Goal: Information Seeking & Learning: Find specific fact

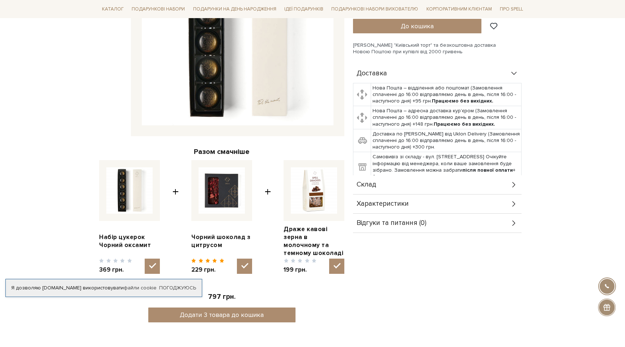
scroll to position [174, 0]
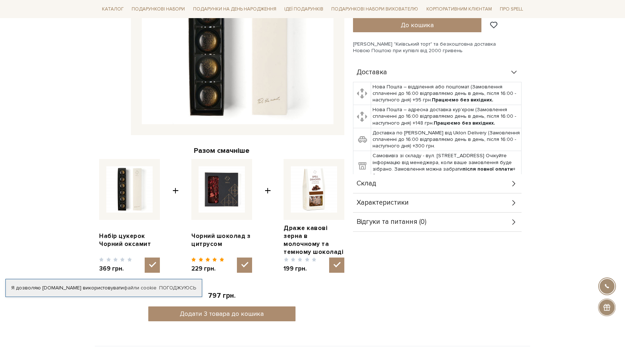
click at [437, 201] on div "Характеристики" at bounding box center [437, 202] width 169 height 19
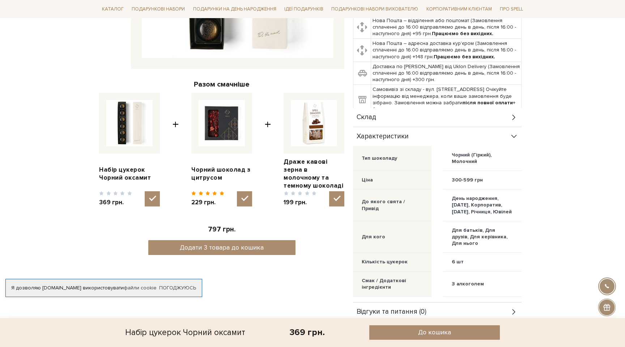
scroll to position [226, 0]
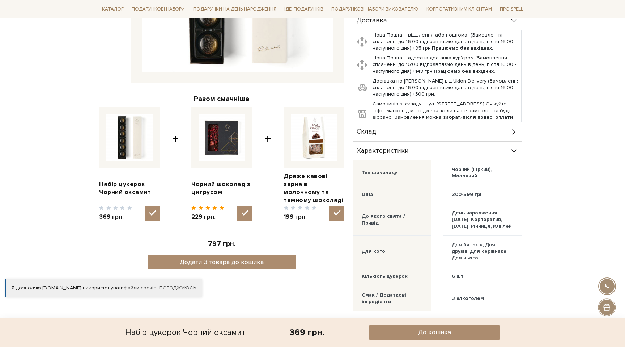
click at [434, 136] on div "Склад" at bounding box center [437, 131] width 169 height 19
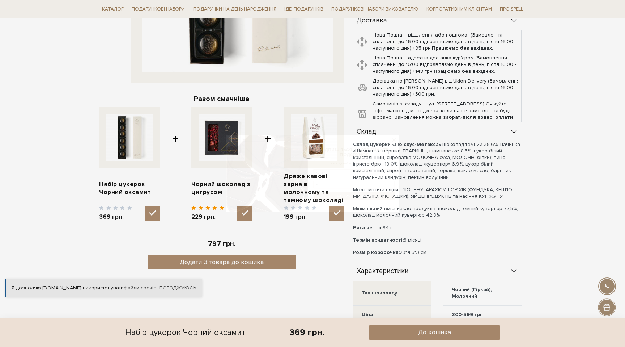
drag, startPoint x: 352, startPoint y: 239, endPoint x: 438, endPoint y: 239, distance: 85.4
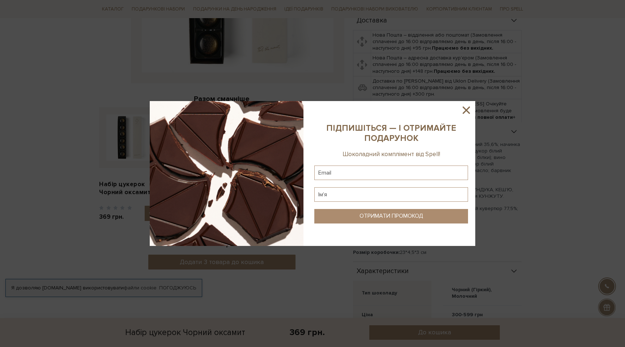
click at [464, 105] on icon at bounding box center [466, 110] width 12 height 12
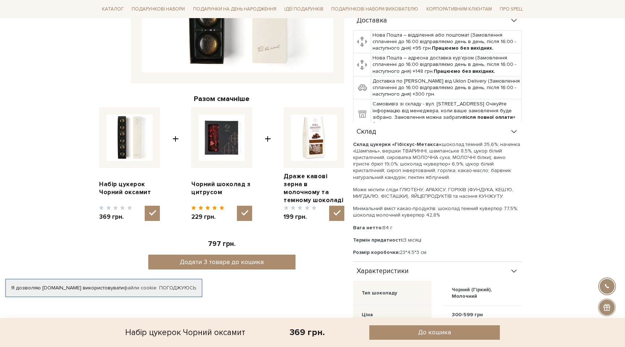
drag, startPoint x: 440, startPoint y: 235, endPoint x: 422, endPoint y: 238, distance: 17.9
click at [422, 238] on div "Склад цукерки «Гібіскус-Метакса»: шоколад темний 35,6%; начинка «Шампань», верш…" at bounding box center [437, 198] width 169 height 115
copy p "Термін придатності: 3 місяці"
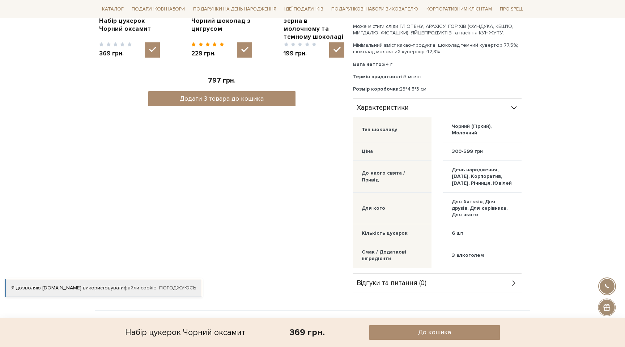
scroll to position [388, 0]
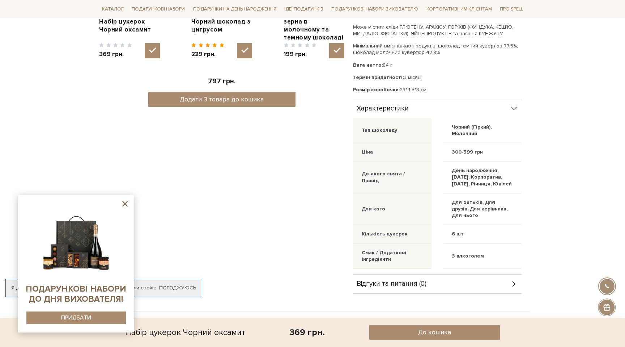
click at [125, 204] on icon at bounding box center [124, 203] width 9 height 9
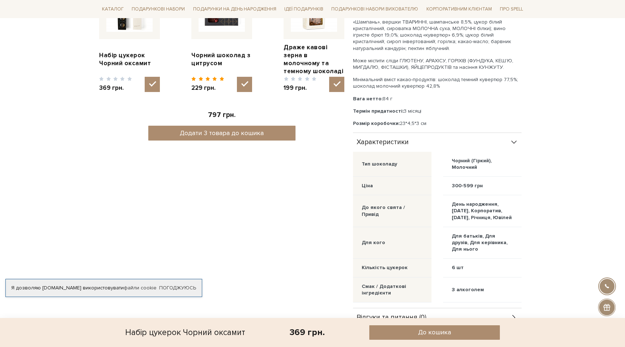
scroll to position [355, 0]
